Goal: Information Seeking & Learning: Understand process/instructions

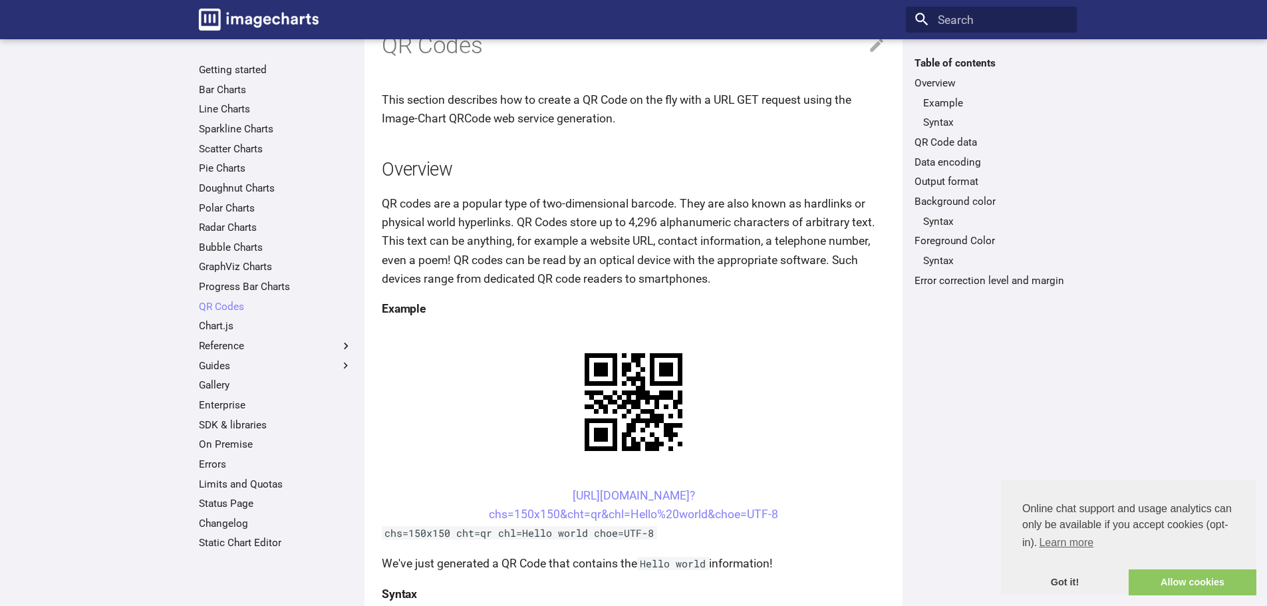
scroll to position [67, 0]
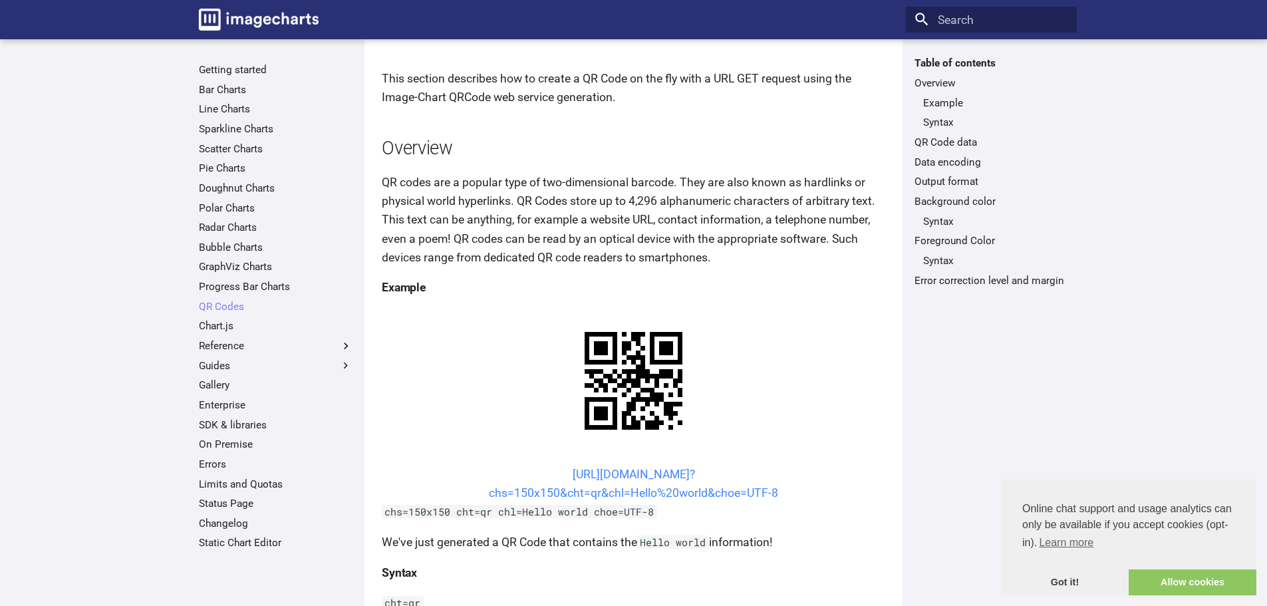
drag, startPoint x: 825, startPoint y: 375, endPoint x: 567, endPoint y: 353, distance: 259.0
click at [567, 465] on center "[URL][DOMAIN_NAME]? chs=150x150&cht=qr&chl=Hello%20world&choe=UTF-8" at bounding box center [634, 483] width 504 height 37
click at [1183, 579] on link "Allow cookies" at bounding box center [1193, 582] width 128 height 27
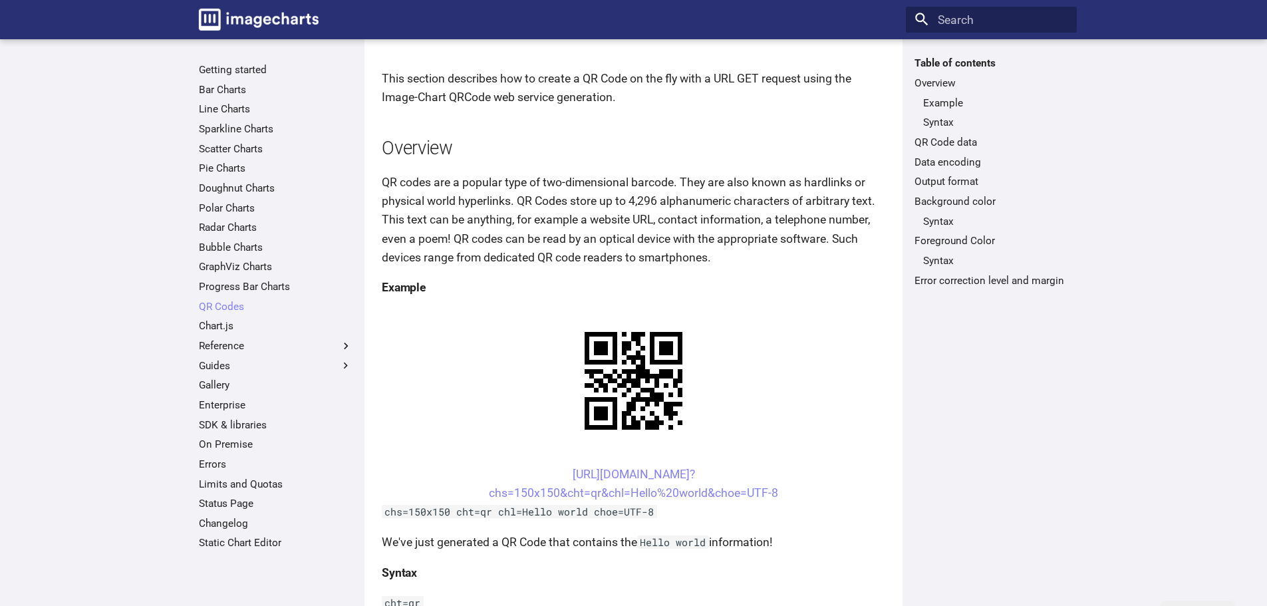
drag, startPoint x: 1100, startPoint y: 150, endPoint x: 1231, endPoint y: 429, distance: 307.7
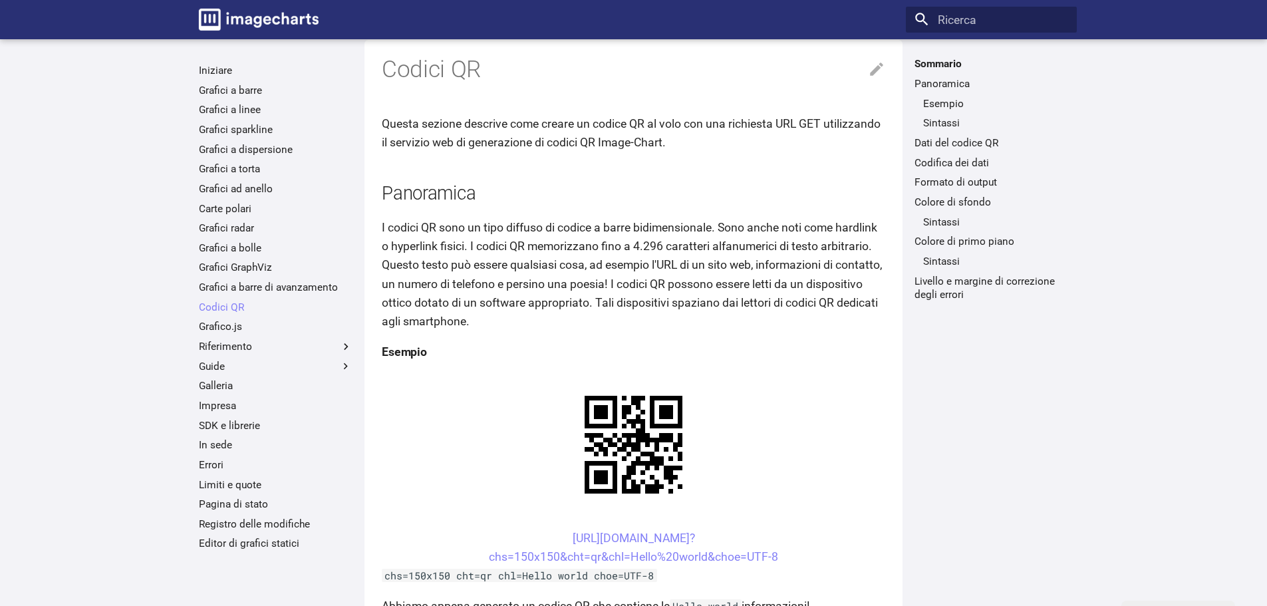
scroll to position [0, 0]
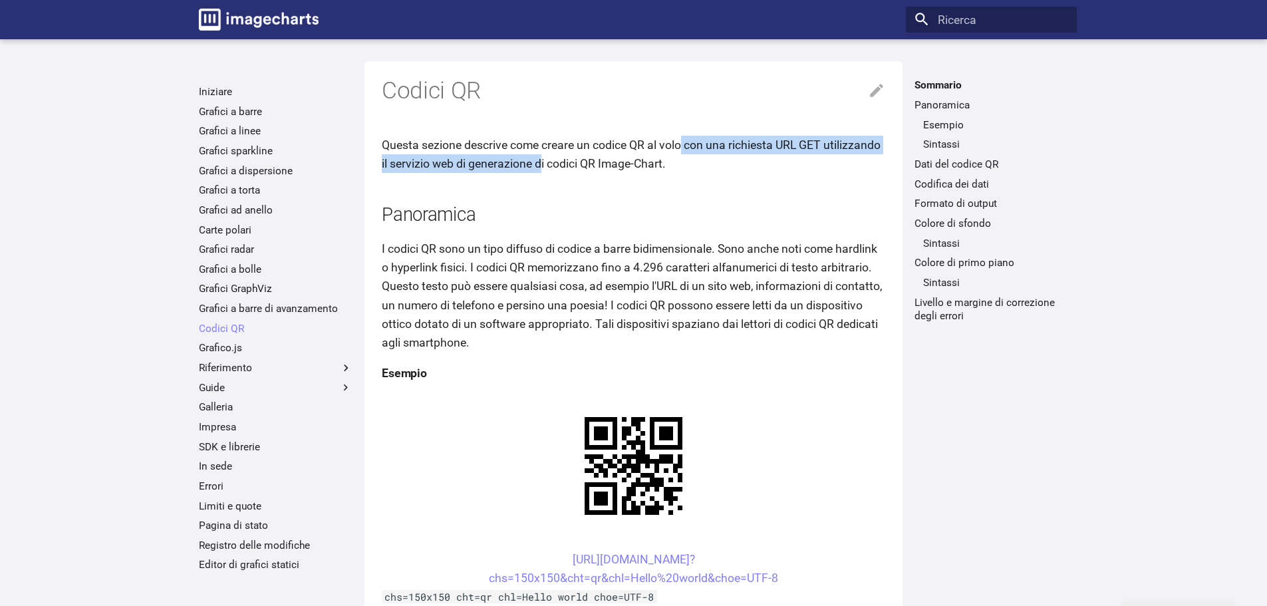
drag, startPoint x: 547, startPoint y: 156, endPoint x: 685, endPoint y: 153, distance: 137.7
click at [685, 153] on p "Questa sezione descrive come creare un codice QR al volo con una richiesta URL …" at bounding box center [634, 154] width 504 height 37
drag, startPoint x: 721, startPoint y: 140, endPoint x: 832, endPoint y: 152, distance: 111.1
click at [832, 152] on p "Questa sezione descrive come creare un codice QR al volo con una richiesta URL …" at bounding box center [634, 154] width 504 height 37
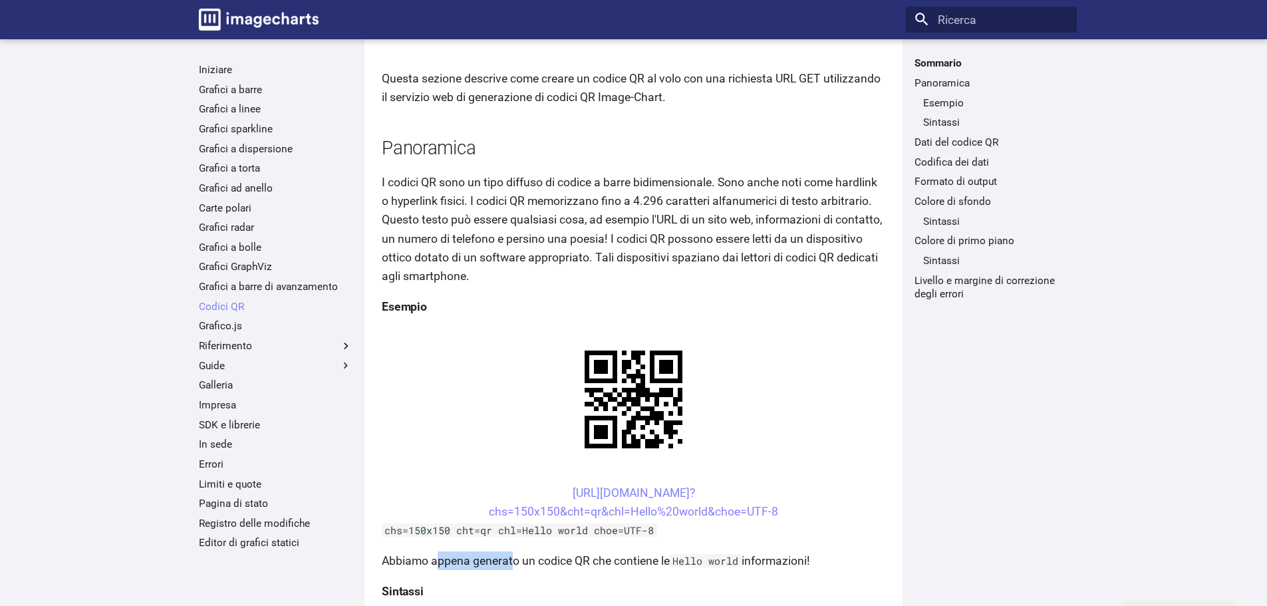
drag, startPoint x: 451, startPoint y: 438, endPoint x: 512, endPoint y: 438, distance: 61.2
click at [512, 554] on font "Abbiamo appena generato un codice QR che contiene le" at bounding box center [526, 560] width 288 height 13
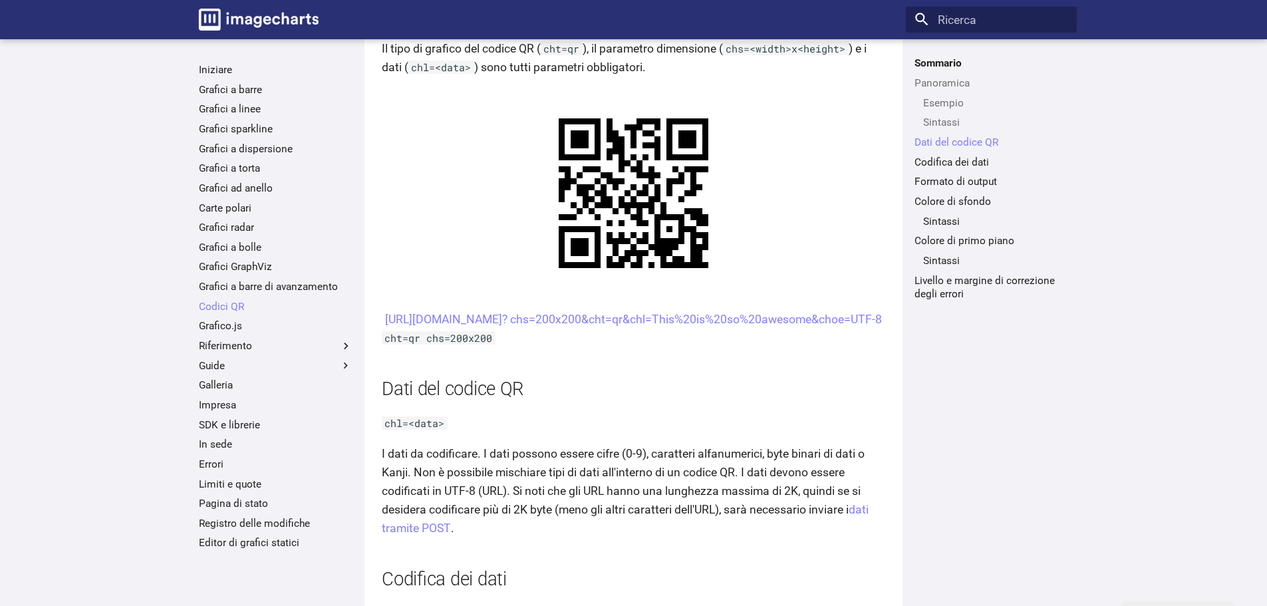
scroll to position [532, 0]
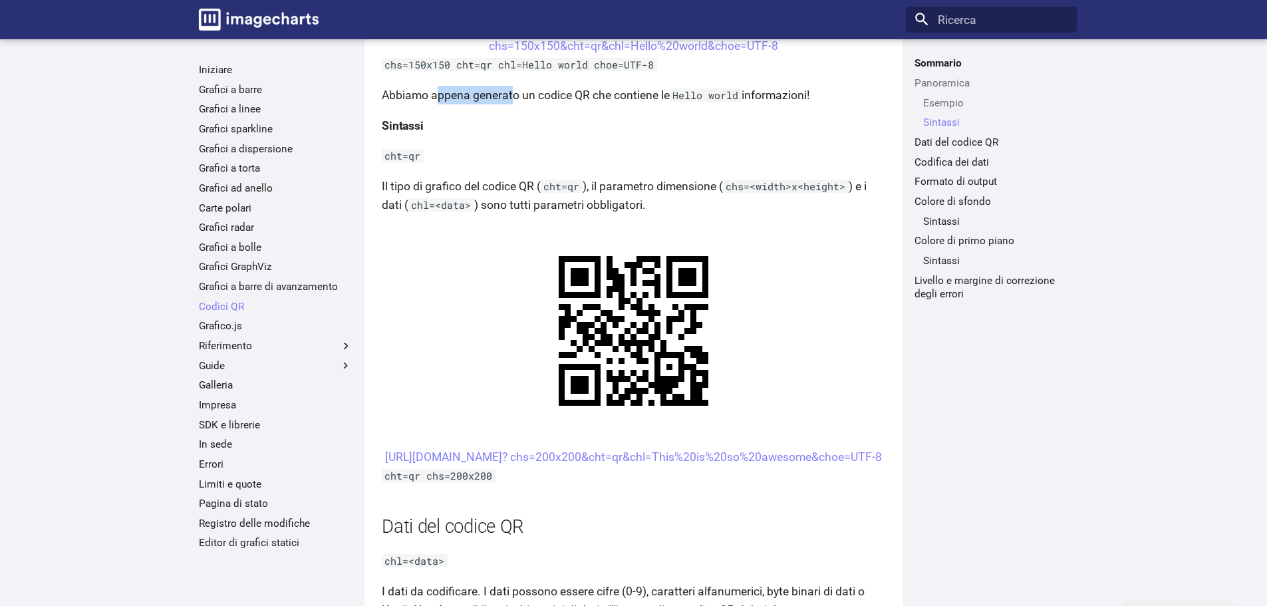
drag, startPoint x: 546, startPoint y: 140, endPoint x: 836, endPoint y: 165, distance: 291.1
click at [836, 448] on center "[URL][DOMAIN_NAME]? chs=200x200&cht=qr&chl=This%20is%20so%20awesome&choe=UTF-8" at bounding box center [634, 457] width 504 height 19
copy font "[URL][DOMAIN_NAME]? chs=200x200&cht=qr&chl=This%20is%20so%20awesome&choe=UTF-8"
click at [954, 140] on font "Dati del codice QR" at bounding box center [957, 142] width 84 height 12
